Goal: Communication & Community: Share content

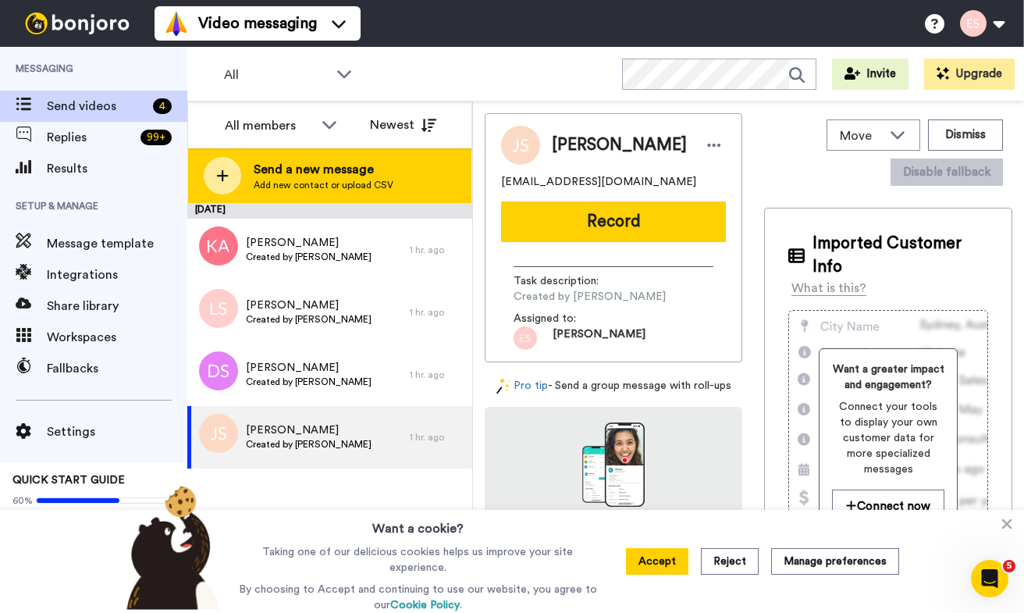
click at [402, 190] on div "Send a new message Add new contact or upload CSV" at bounding box center [329, 175] width 283 height 55
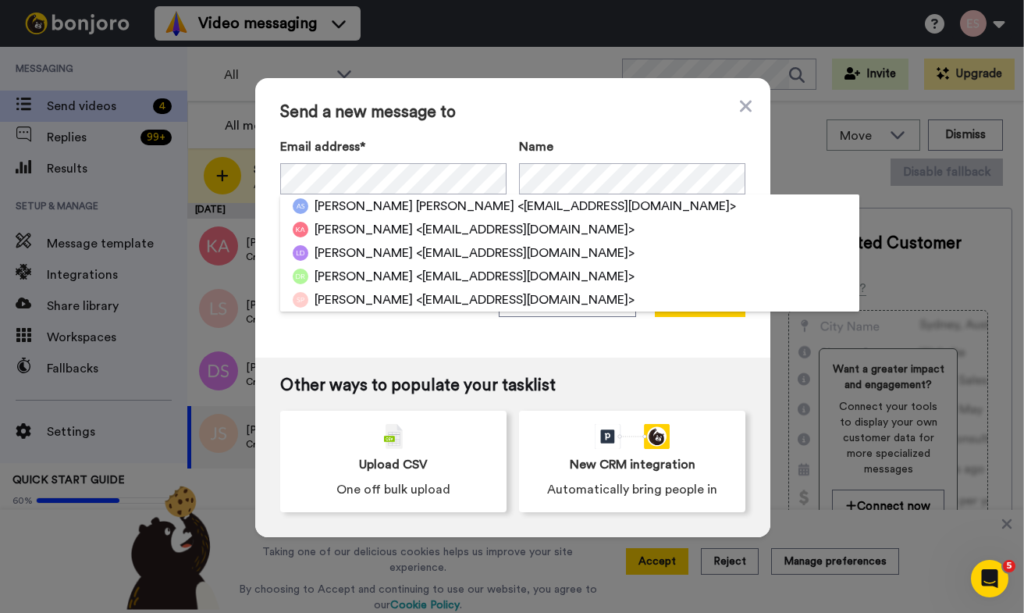
click at [567, 116] on span "Send a new message to" at bounding box center [512, 112] width 465 height 19
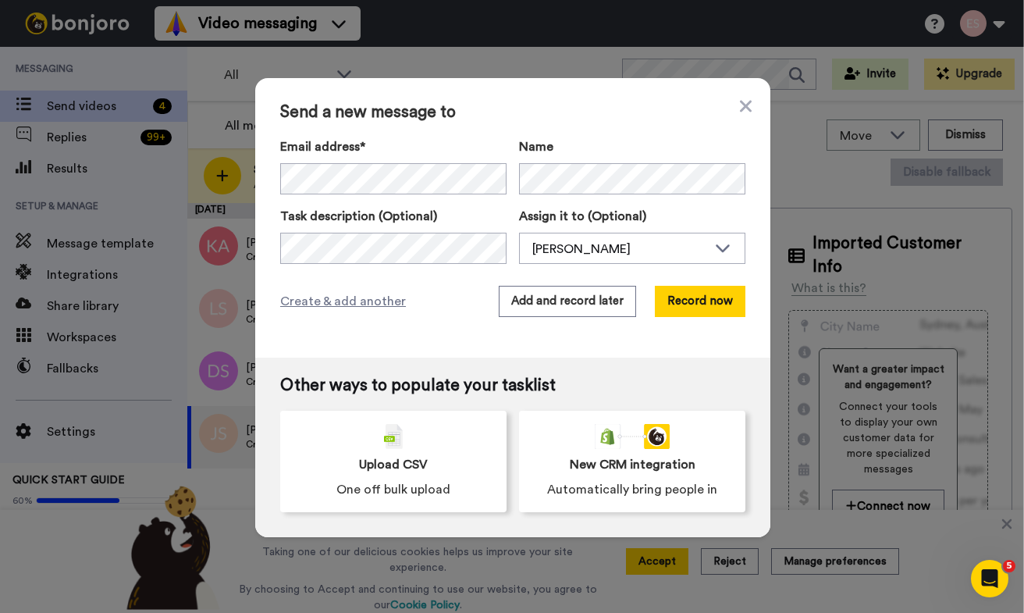
click at [572, 281] on div "Send a new message to Email address* No search result for ‘ tedijosephson@gmail…" at bounding box center [512, 217] width 515 height 279
click at [570, 303] on button "Add and record later" at bounding box center [567, 301] width 137 height 31
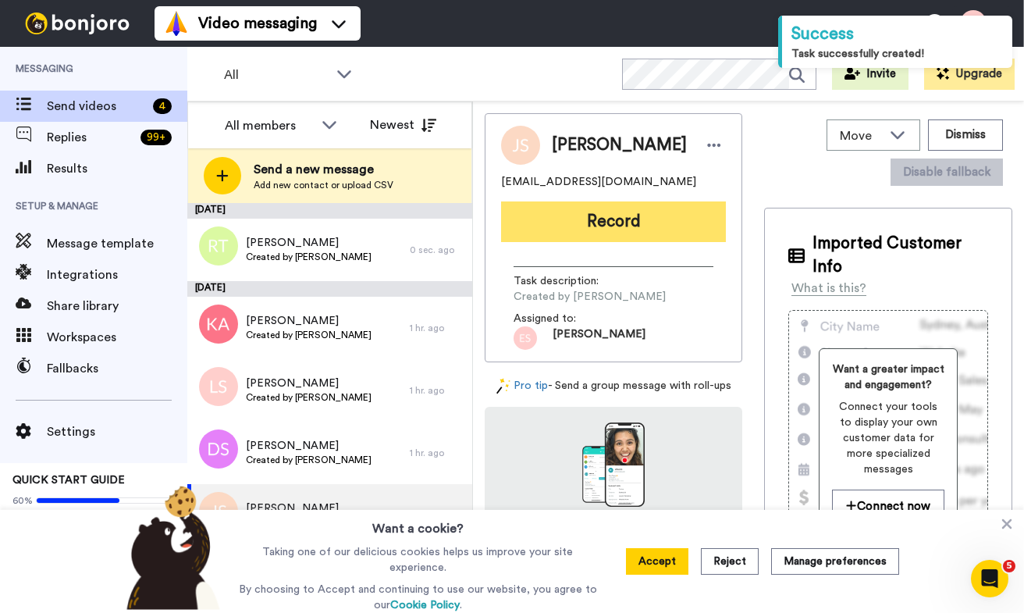
click at [570, 220] on button "Record" at bounding box center [613, 221] width 225 height 41
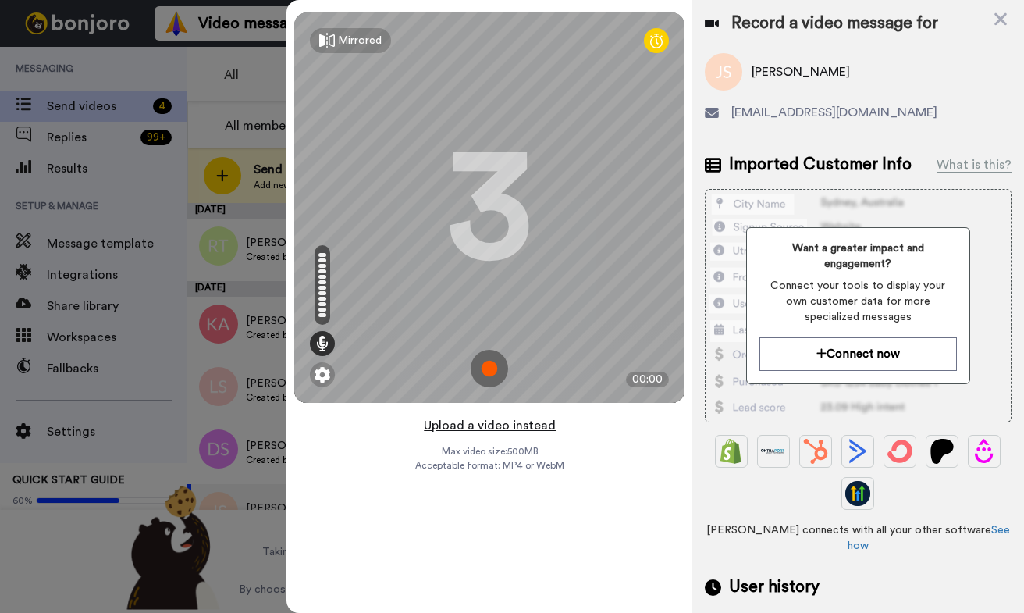
click at [518, 425] on button "Upload a video instead" at bounding box center [489, 425] width 141 height 20
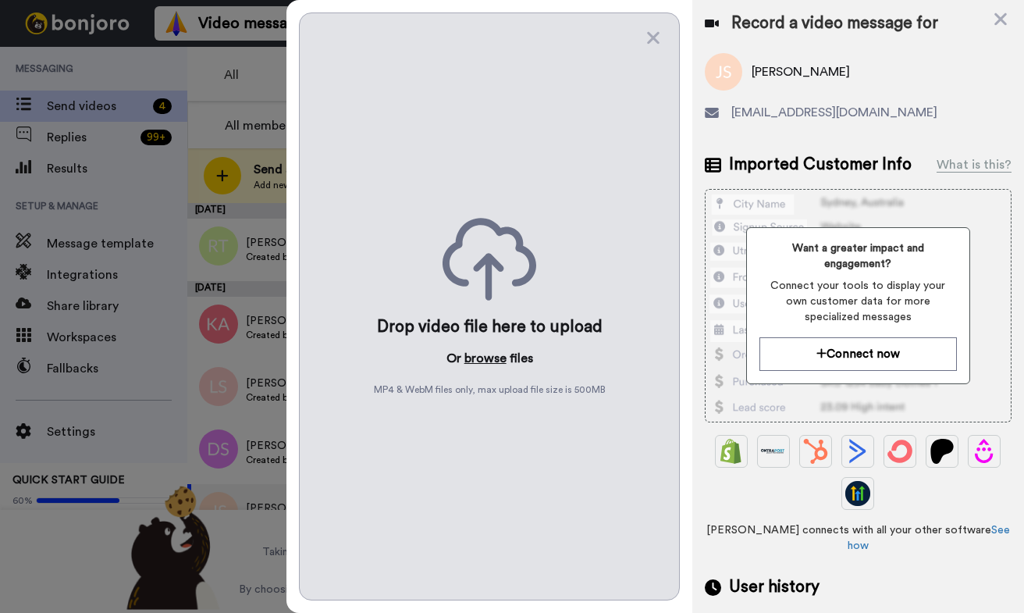
click at [484, 351] on button "browse" at bounding box center [485, 358] width 42 height 19
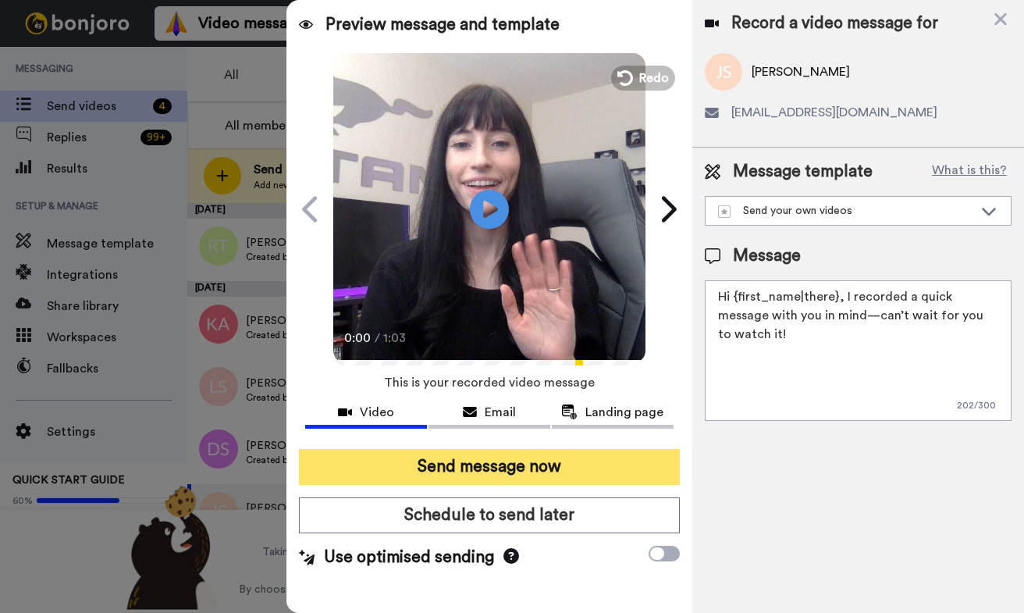
click at [460, 456] on button "Send message now" at bounding box center [489, 467] width 381 height 36
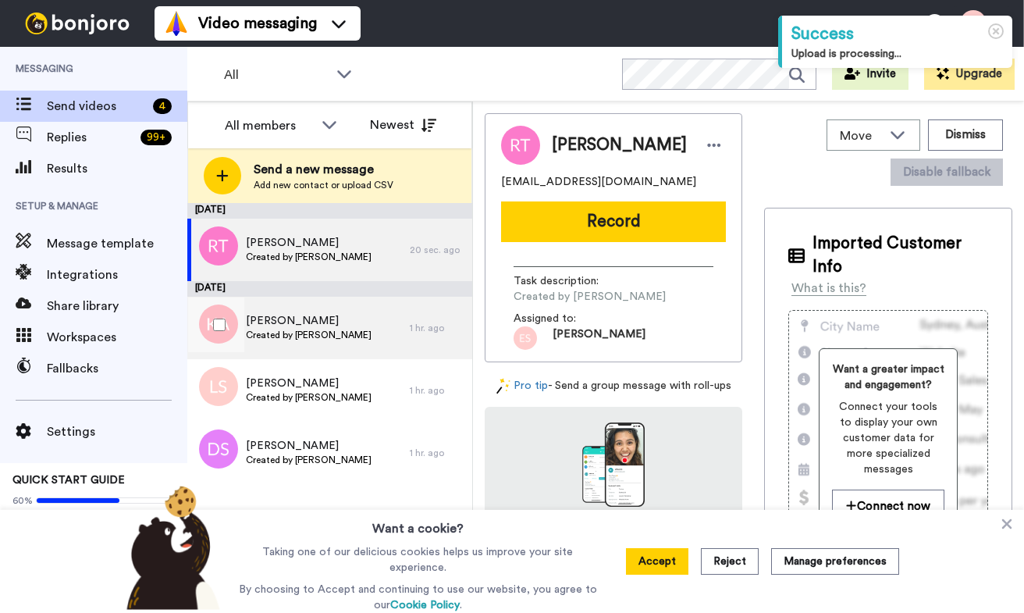
click at [358, 330] on div "Katrina Archie Created by Esther Scharpf" at bounding box center [298, 328] width 222 height 62
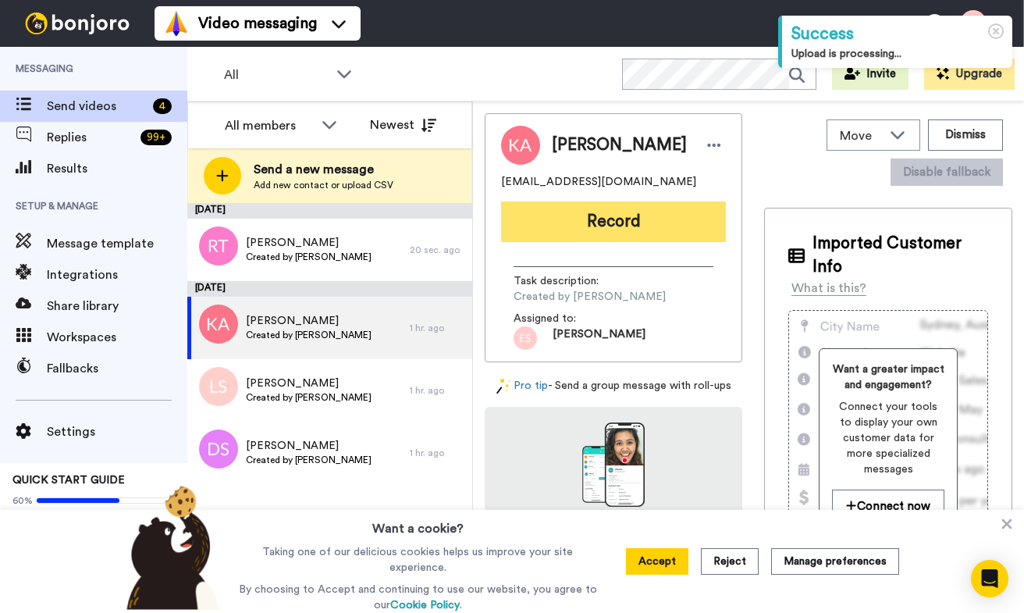
click at [619, 207] on button "Record" at bounding box center [613, 221] width 225 height 41
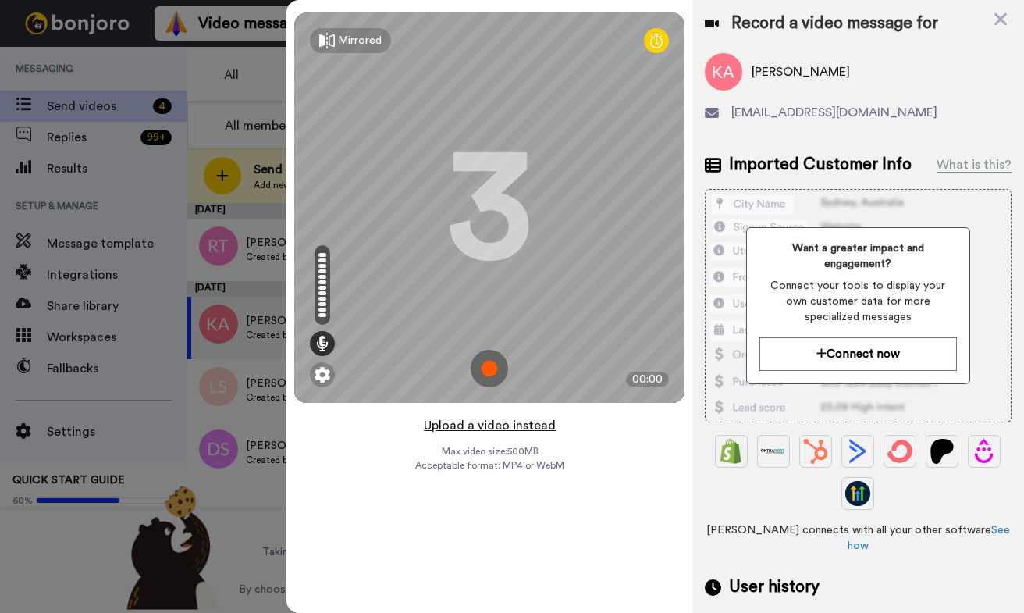
click at [515, 428] on button "Upload a video instead" at bounding box center [489, 425] width 141 height 20
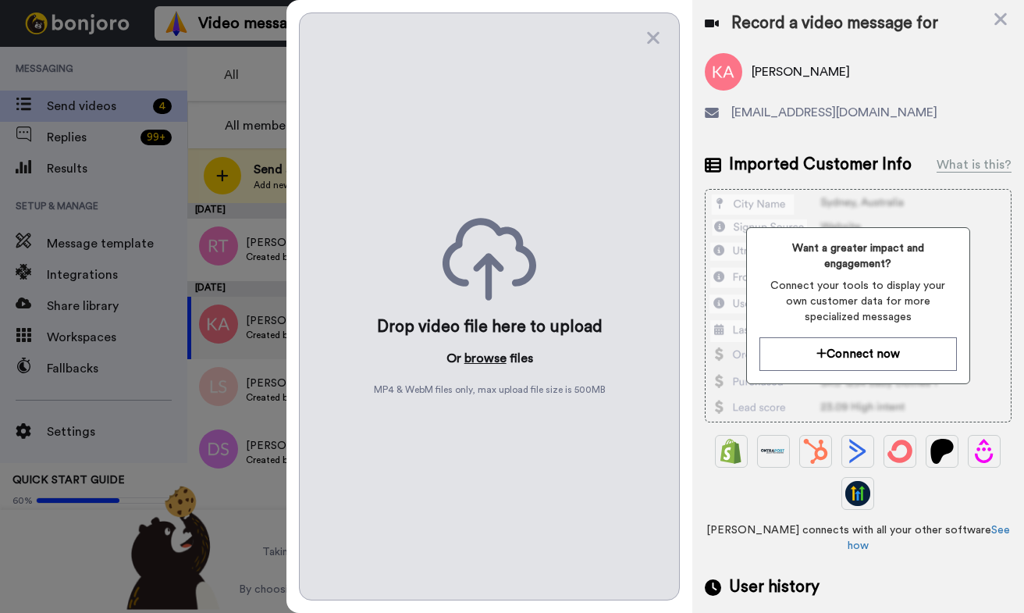
click at [492, 360] on button "browse" at bounding box center [485, 358] width 42 height 19
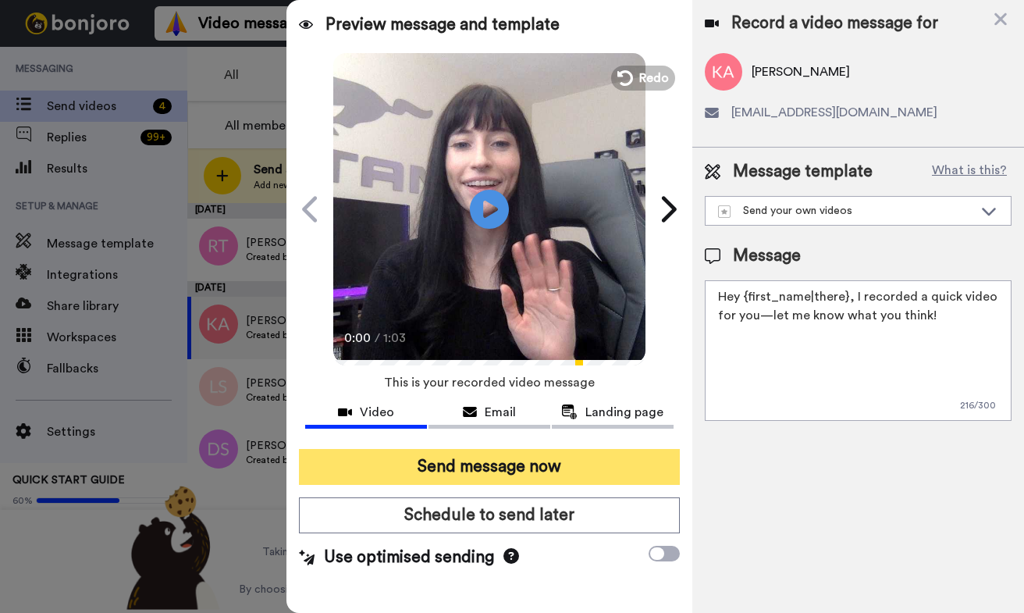
click at [498, 466] on button "Send message now" at bounding box center [489, 467] width 381 height 36
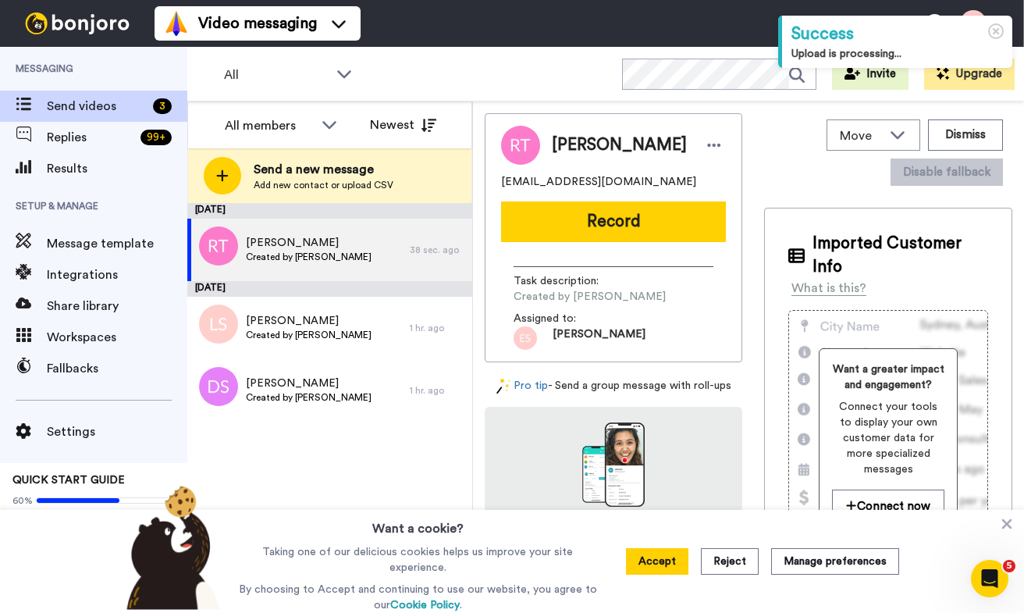
click at [551, 220] on button "Record" at bounding box center [613, 221] width 225 height 41
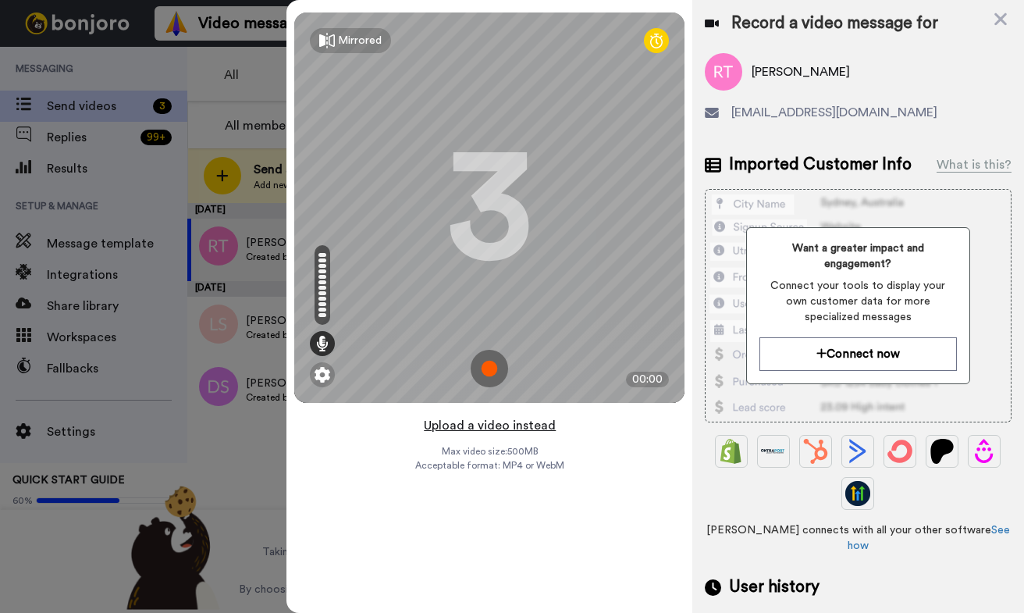
click at [516, 424] on button "Upload a video instead" at bounding box center [489, 425] width 141 height 20
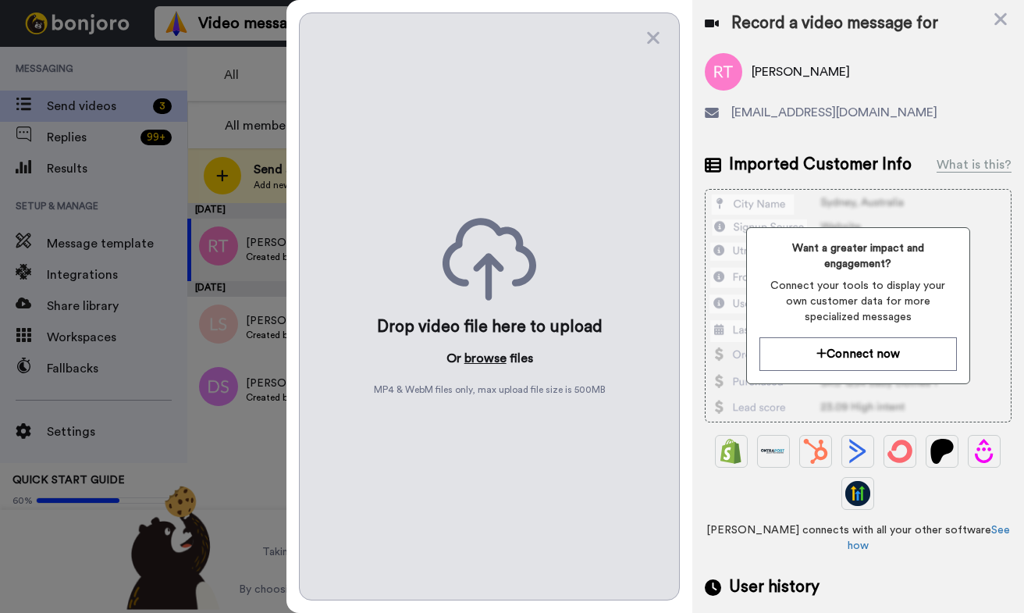
click at [477, 353] on button "browse" at bounding box center [485, 358] width 42 height 19
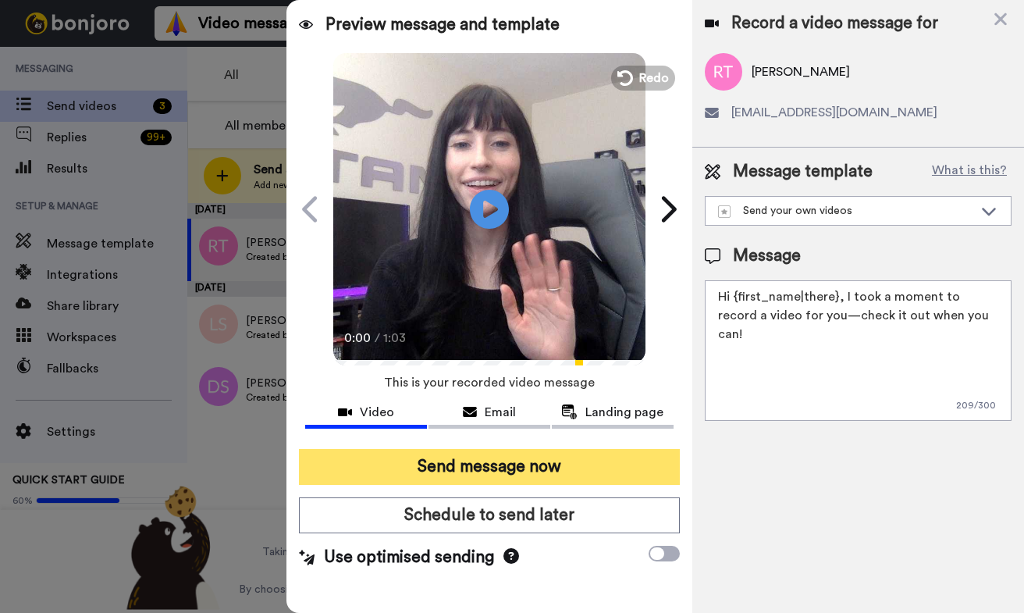
click at [462, 464] on button "Send message now" at bounding box center [489, 467] width 381 height 36
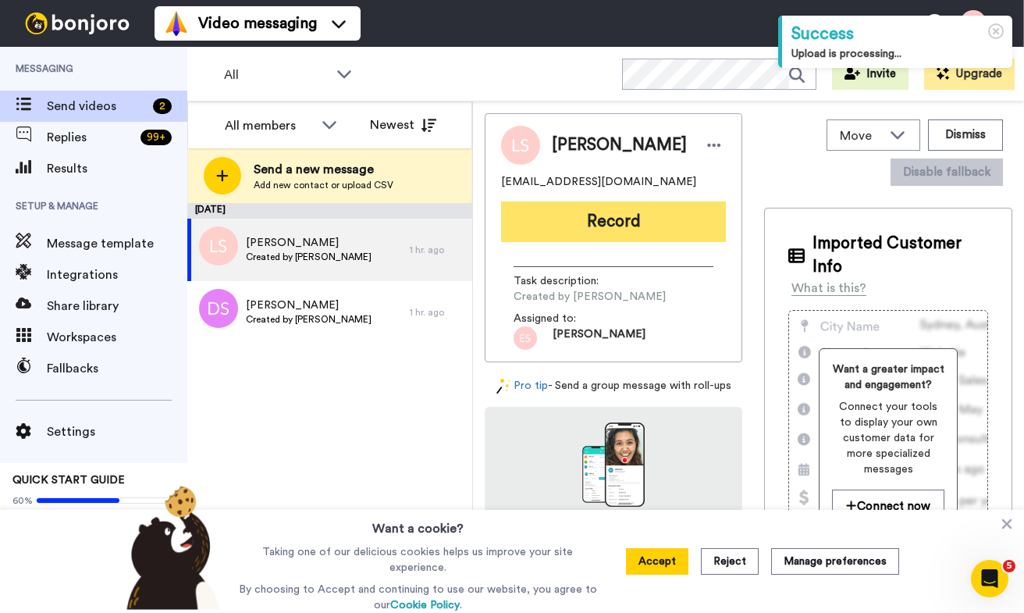
click at [556, 218] on button "Record" at bounding box center [613, 221] width 225 height 41
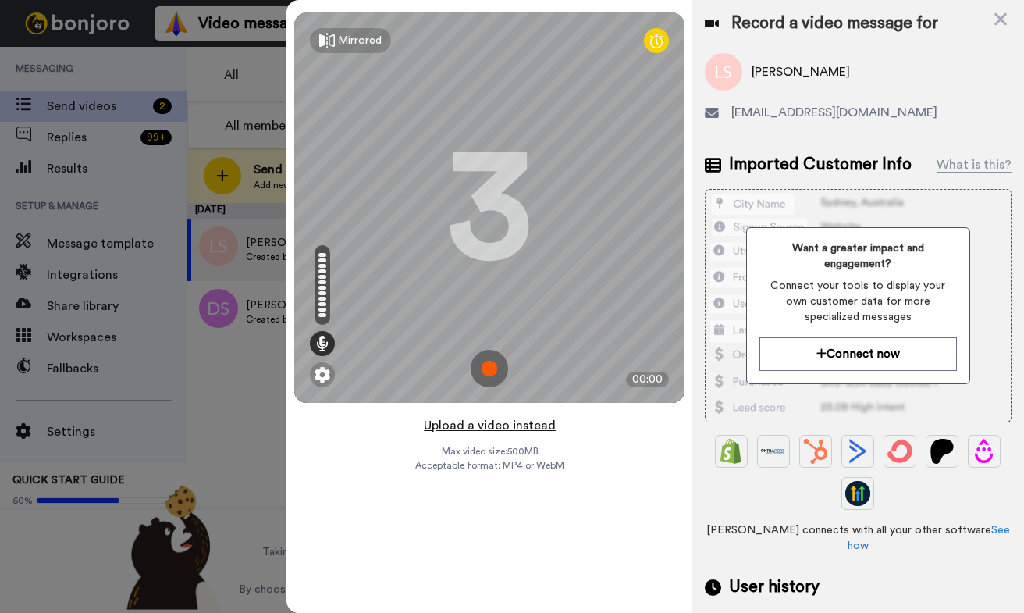
click at [511, 427] on button "Upload a video instead" at bounding box center [489, 425] width 141 height 20
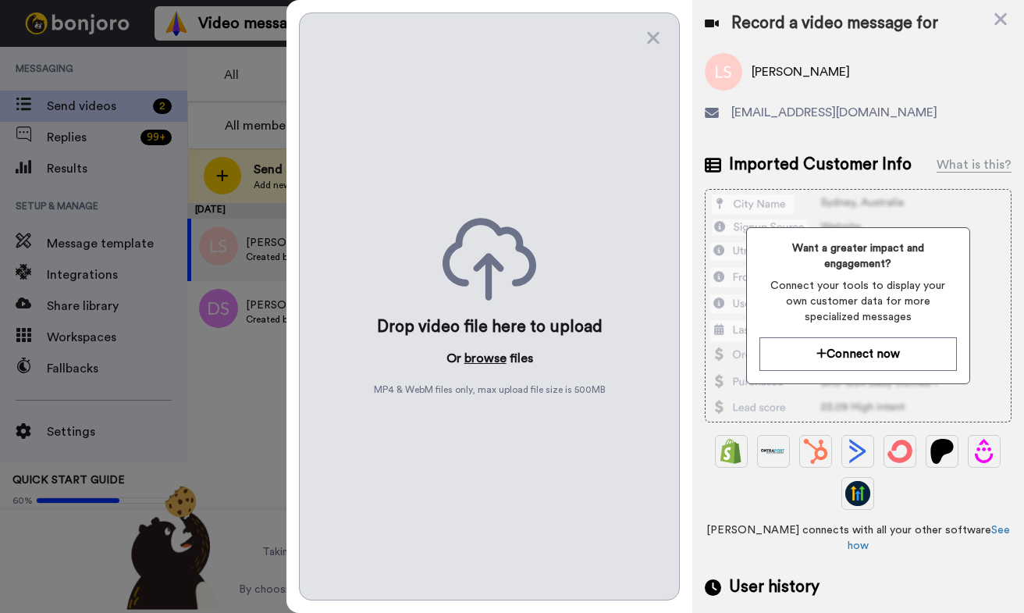
click at [488, 359] on button "browse" at bounding box center [485, 358] width 42 height 19
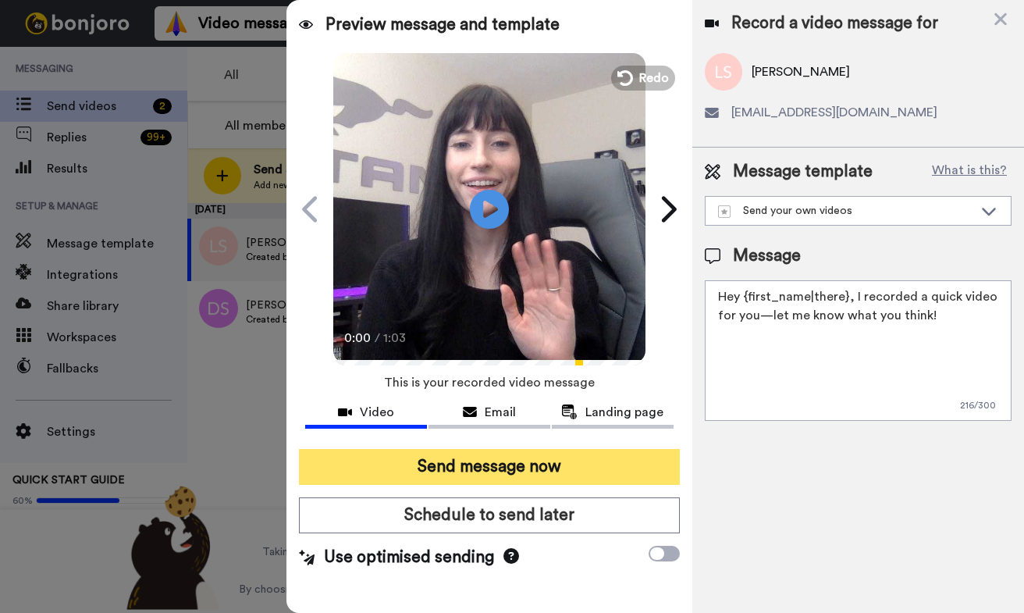
click at [463, 461] on button "Send message now" at bounding box center [489, 467] width 381 height 36
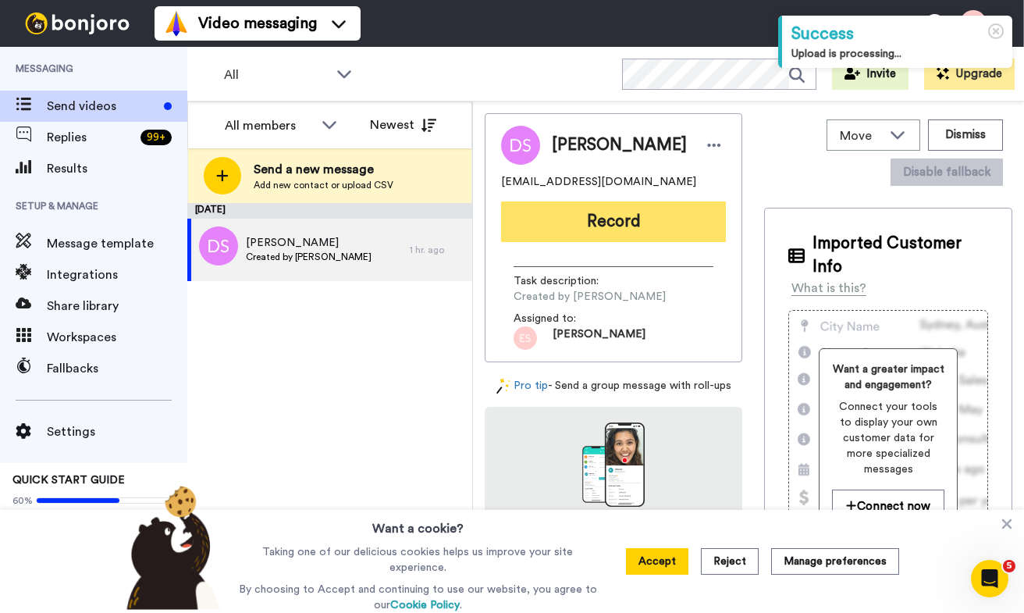
click at [564, 222] on button "Record" at bounding box center [613, 221] width 225 height 41
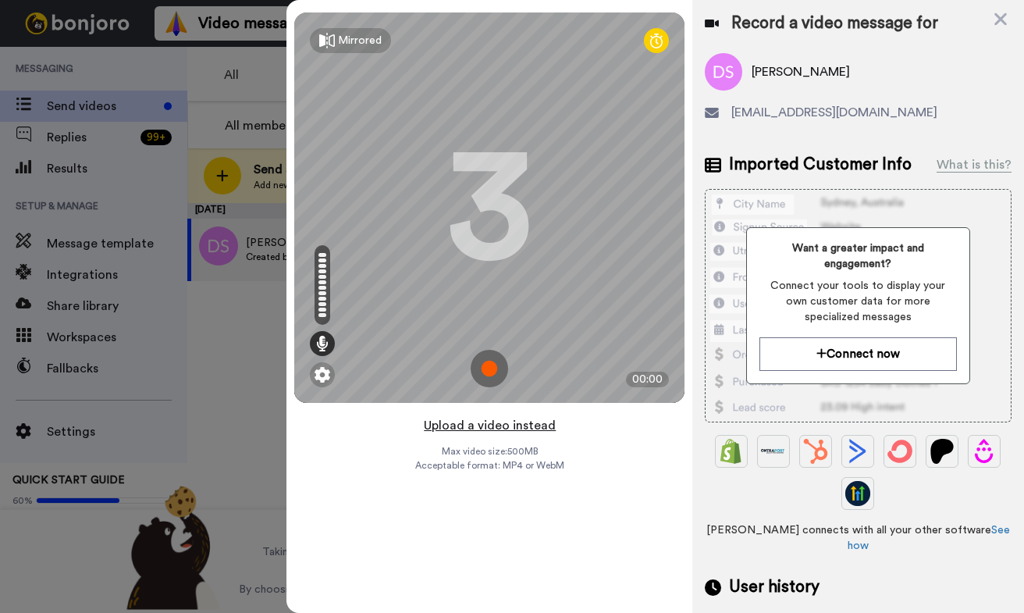
click at [511, 425] on button "Upload a video instead" at bounding box center [489, 425] width 141 height 20
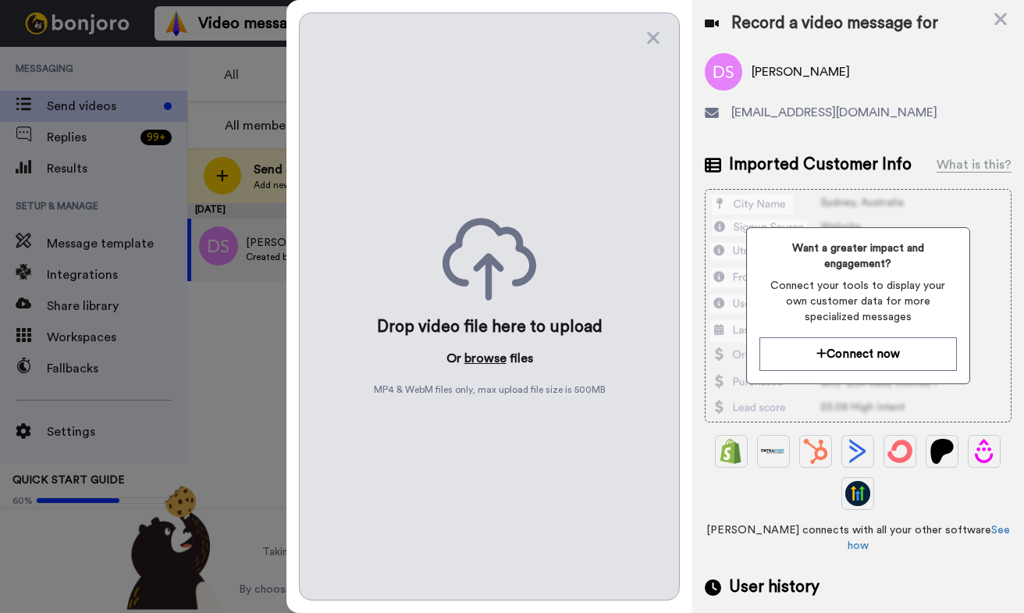
click at [487, 358] on button "browse" at bounding box center [485, 358] width 42 height 19
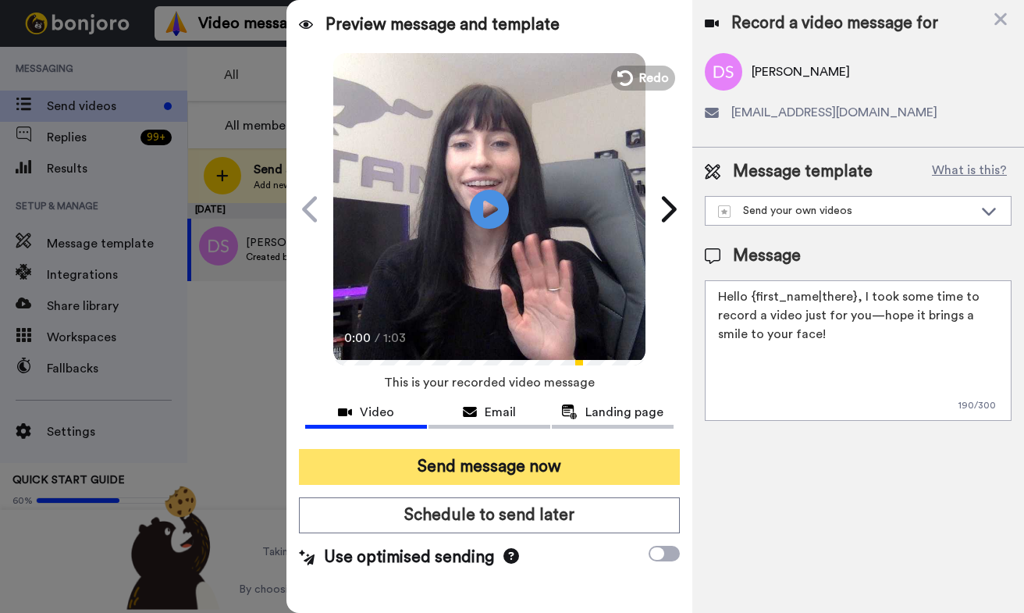
click at [513, 471] on button "Send message now" at bounding box center [489, 467] width 381 height 36
